Goal: Information Seeking & Learning: Learn about a topic

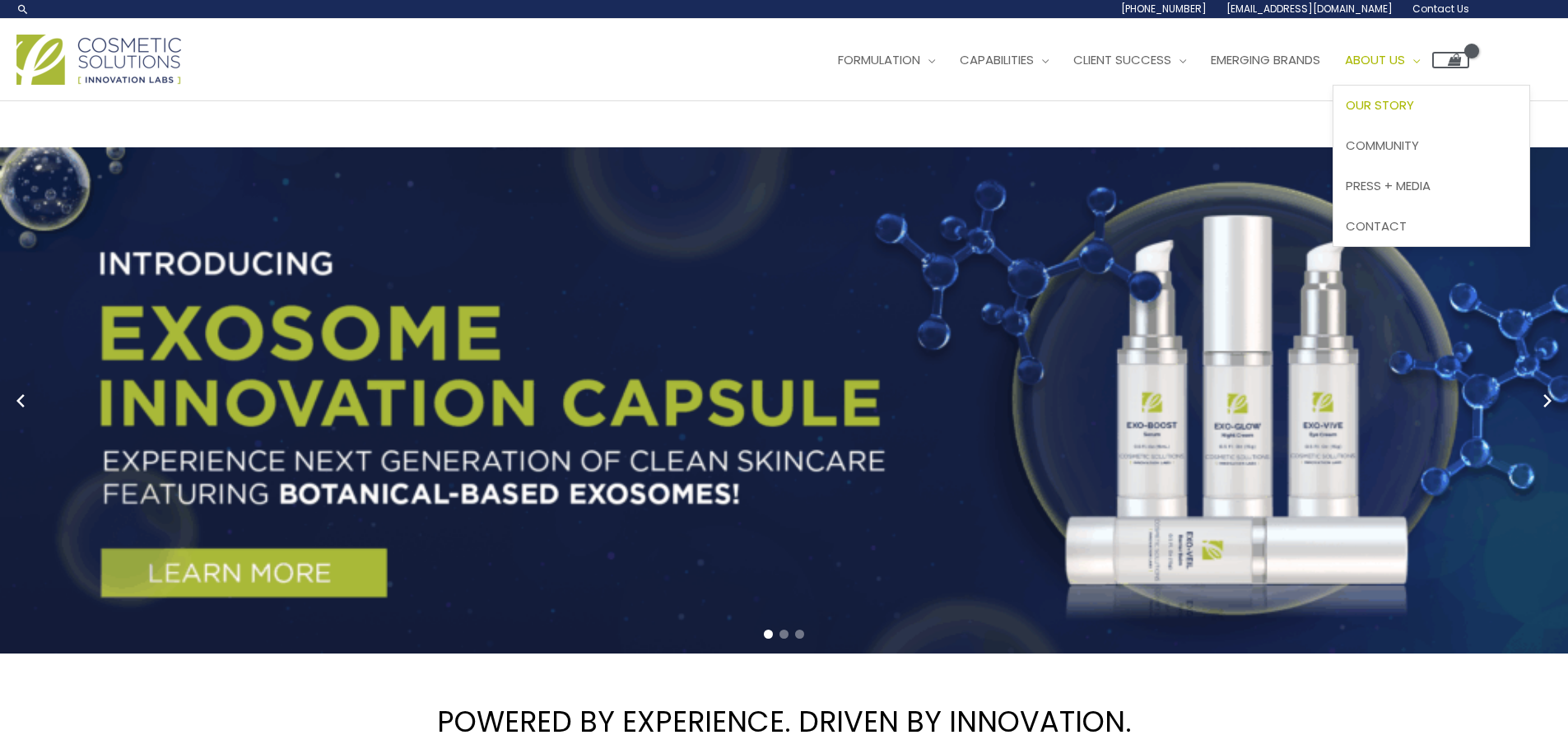
click at [1413, 105] on span "Our Story" at bounding box center [1380, 105] width 69 height 17
